Goal: Task Accomplishment & Management: Manage account settings

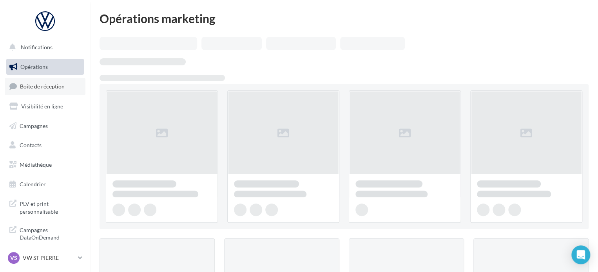
click at [40, 89] on span "Boîte de réception" at bounding box center [42, 86] width 45 height 7
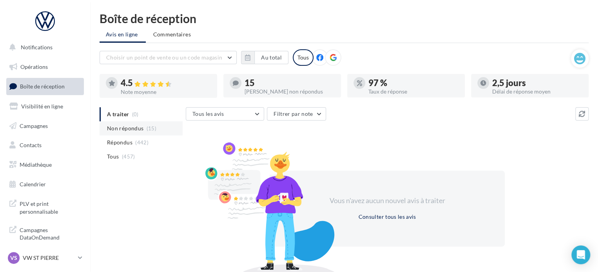
click at [132, 131] on span "Non répondus" at bounding box center [125, 129] width 36 height 8
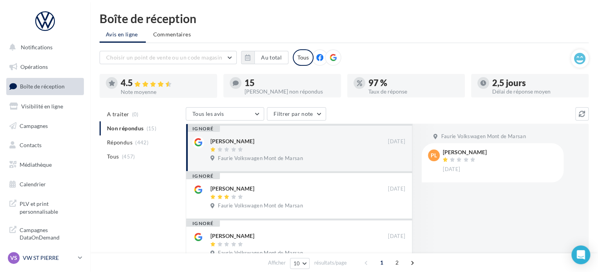
click at [63, 256] on p "VW ST PIERRE" at bounding box center [49, 258] width 52 height 8
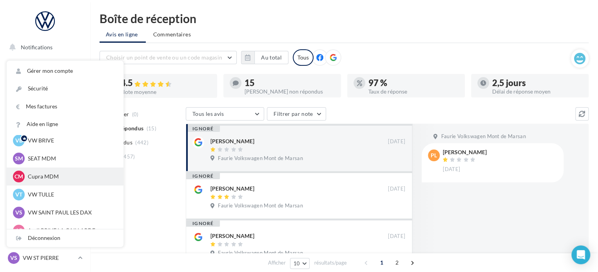
scroll to position [39, 0]
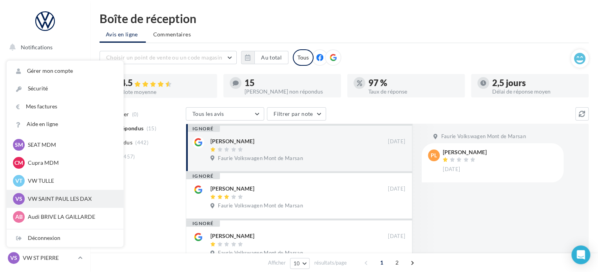
click at [71, 200] on p "VW SAINT PAUL LES DAX" at bounding box center [71, 199] width 86 height 8
